Goal: Task Accomplishment & Management: Use online tool/utility

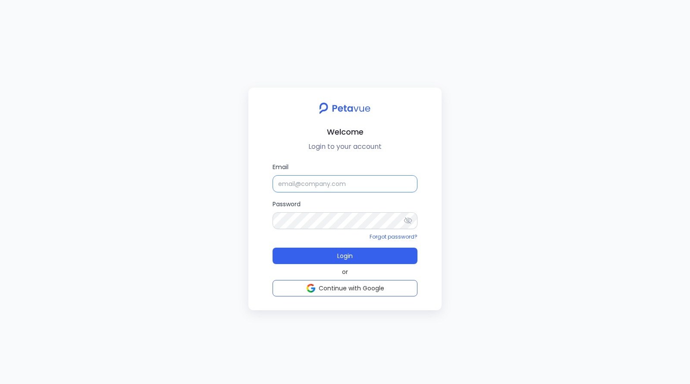
click at [324, 181] on input "Email" at bounding box center [345, 183] width 145 height 17
type input "[EMAIL_ADDRESS][DOMAIN_NAME]"
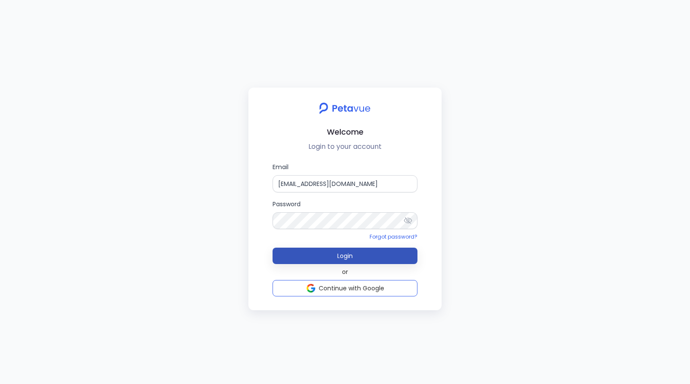
click at [394, 255] on button "Login" at bounding box center [345, 256] width 145 height 16
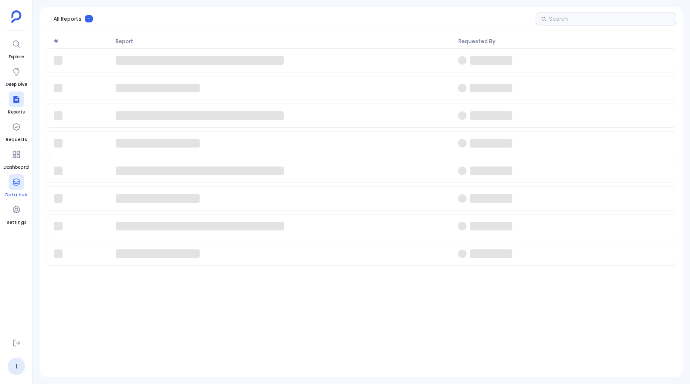
click at [16, 184] on icon at bounding box center [16, 182] width 9 height 9
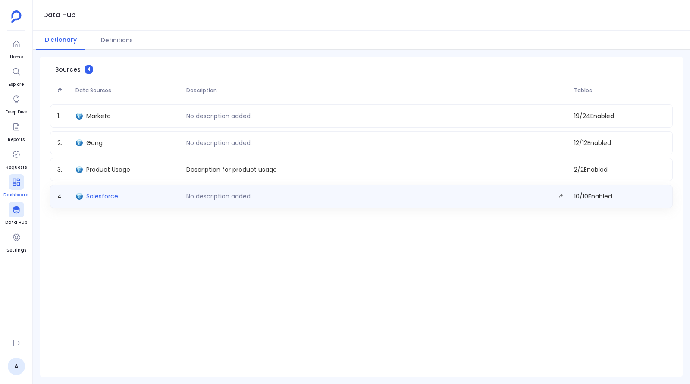
click at [99, 197] on span "Salesforce" at bounding box center [102, 196] width 32 height 9
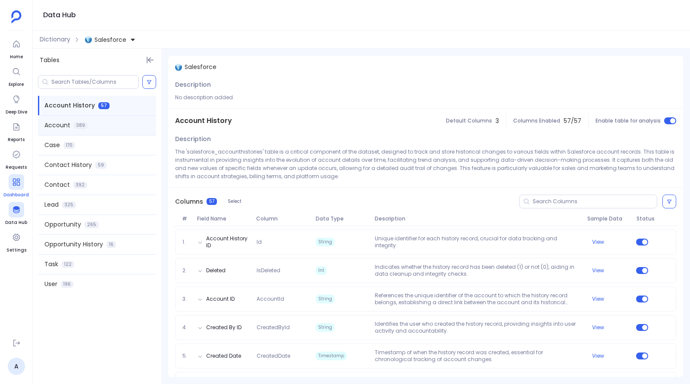
click at [95, 124] on div "Account 389" at bounding box center [97, 125] width 118 height 19
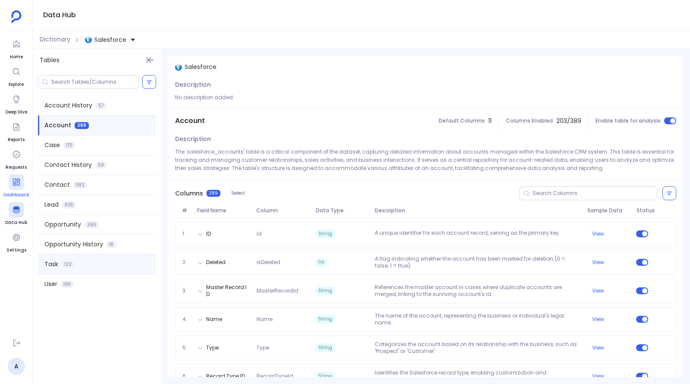
click at [104, 270] on div "Task 122" at bounding box center [97, 264] width 118 height 19
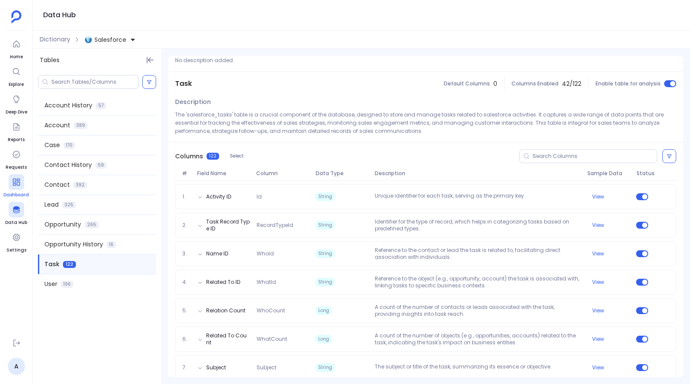
scroll to position [42, 0]
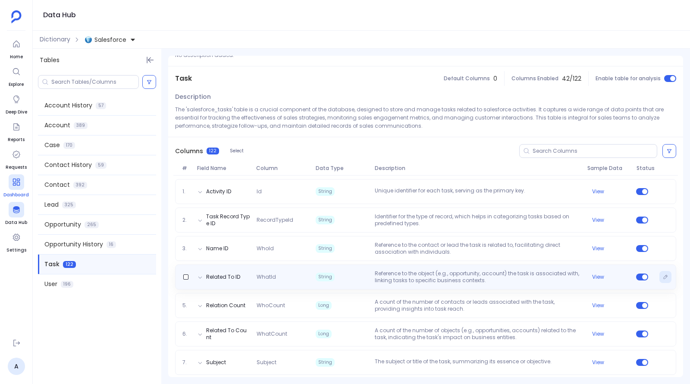
click at [660, 275] on button "Edit" at bounding box center [666, 277] width 12 height 12
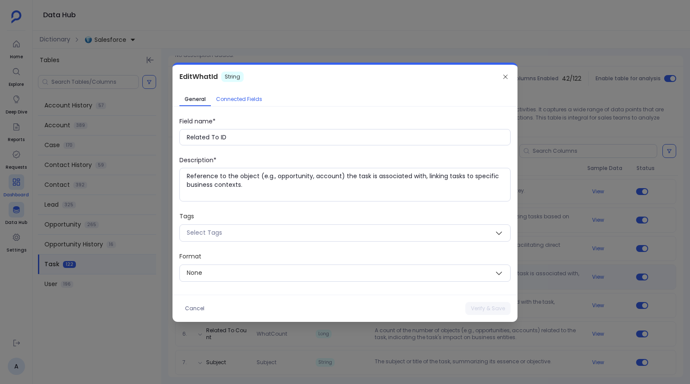
click at [231, 101] on span "Connected Fields" at bounding box center [239, 99] width 46 height 7
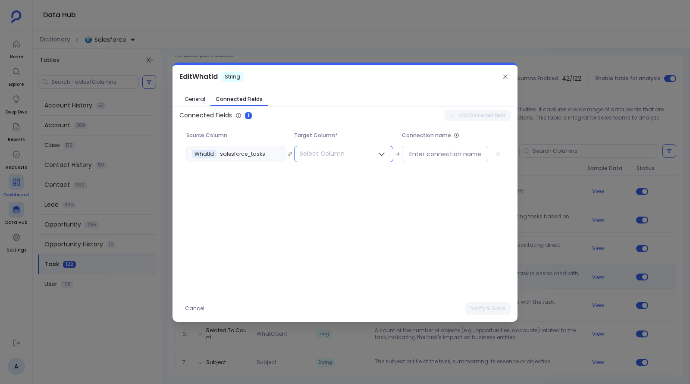
click at [318, 157] on span "Select Column" at bounding box center [322, 154] width 55 height 16
click at [343, 178] on div at bounding box center [343, 173] width 91 height 16
click at [340, 175] on input at bounding box center [352, 173] width 74 height 9
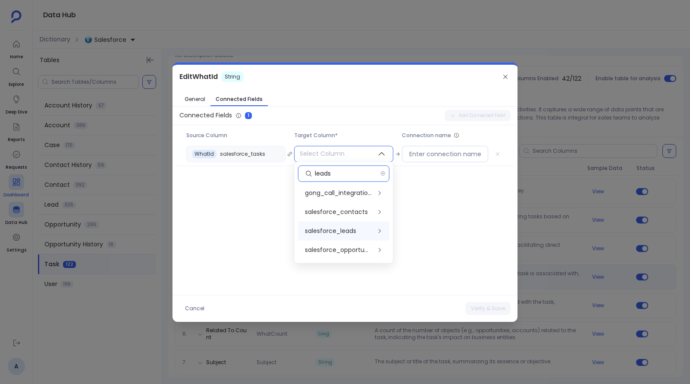
type input "leads"
click at [364, 231] on div "salesforce_leads" at bounding box center [343, 230] width 91 height 19
click at [328, 173] on input "leads" at bounding box center [348, 173] width 66 height 9
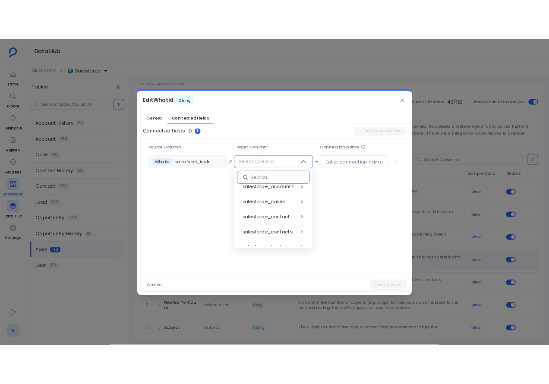
scroll to position [774, 0]
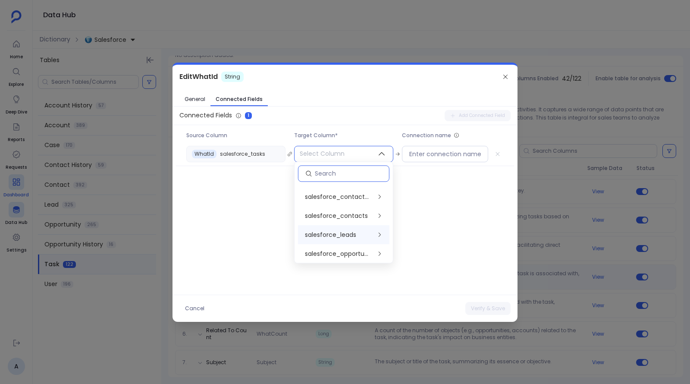
click at [370, 233] on div "salesforce_leads" at bounding box center [343, 234] width 91 height 19
click at [419, 195] on span "Id" at bounding box center [416, 195] width 5 height 9
click at [457, 169] on div "Connected Fields 1 Add Connected Field Source Column Target Column* Connection …" at bounding box center [345, 200] width 345 height 181
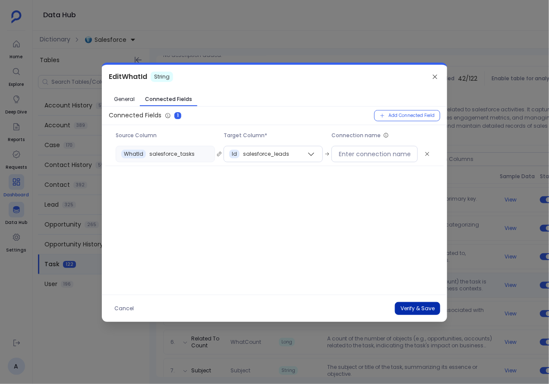
click at [410, 308] on button "Verify & Save" at bounding box center [417, 308] width 45 height 13
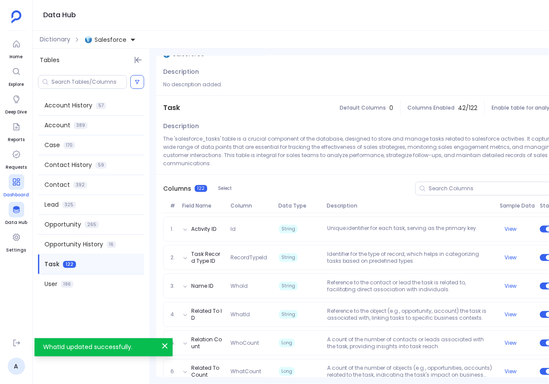
scroll to position [0, 25]
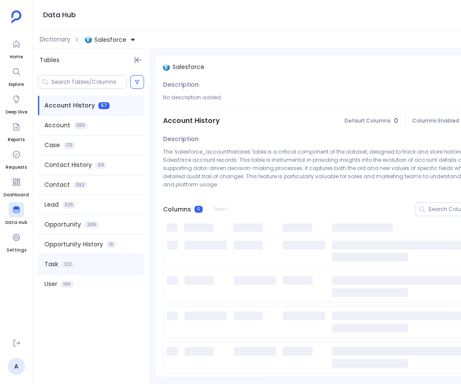
click at [88, 259] on div "Task 122" at bounding box center [91, 264] width 106 height 19
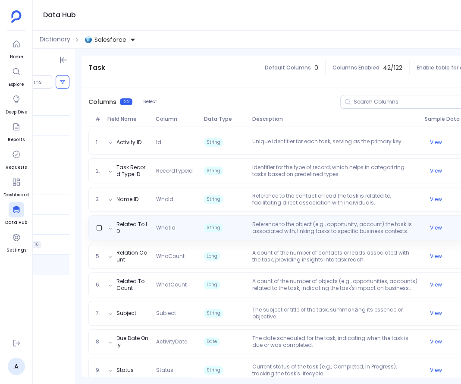
scroll to position [0, 113]
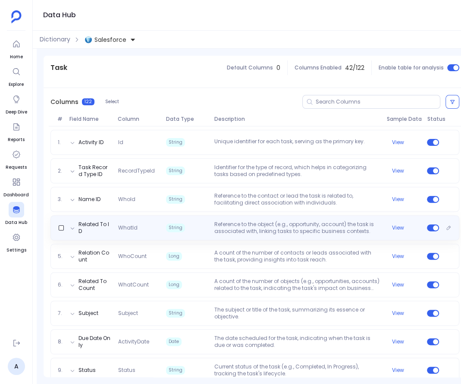
click at [354, 221] on p "Reference to the object (e.g., opportunity, account) the task is associated wit…" at bounding box center [297, 228] width 173 height 14
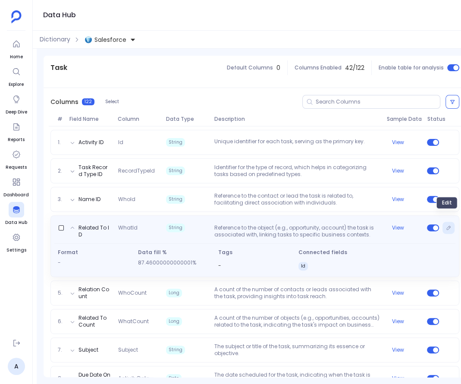
click at [444, 222] on button "Edit" at bounding box center [449, 228] width 12 height 12
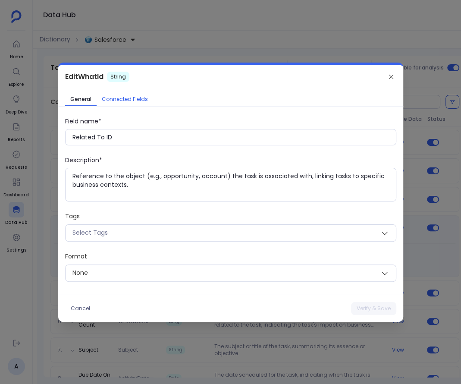
click at [132, 98] on span "Connected Fields" at bounding box center [125, 99] width 46 height 7
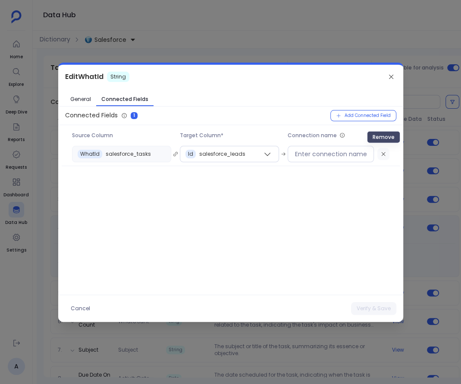
click at [381, 155] on icon "Remove" at bounding box center [384, 154] width 6 height 6
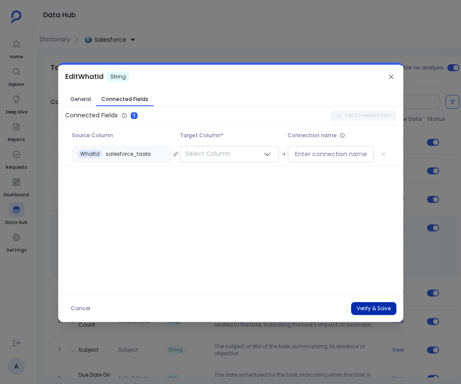
click at [382, 311] on button "Verify & Save" at bounding box center [373, 308] width 45 height 13
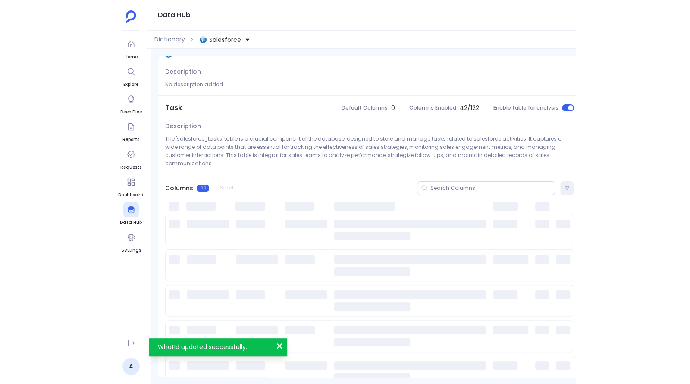
scroll to position [0, 0]
